Goal: Transaction & Acquisition: Book appointment/travel/reservation

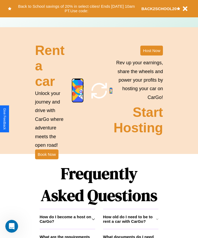
scroll to position [598, 0]
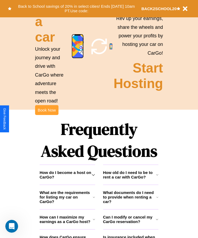
click at [47, 115] on button "Book Now" at bounding box center [46, 110] width 23 height 10
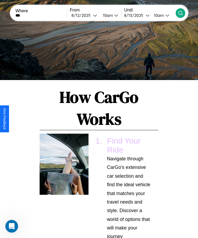
scroll to position [570, 0]
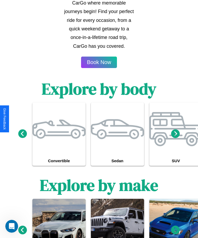
click at [176, 231] on icon at bounding box center [176, 229] width 9 height 9
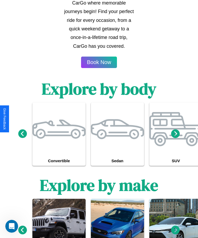
type input "*******"
click at [176, 231] on icon at bounding box center [176, 229] width 9 height 9
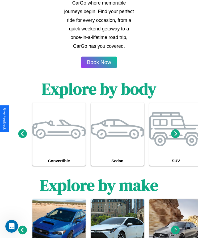
click at [176, 231] on icon at bounding box center [176, 229] width 9 height 9
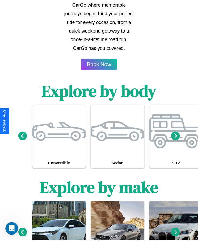
scroll to position [0, 0]
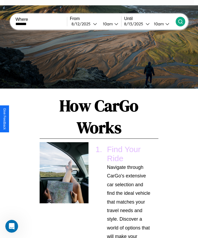
click at [181, 21] on icon at bounding box center [180, 21] width 5 height 5
